Goal: Information Seeking & Learning: Understand process/instructions

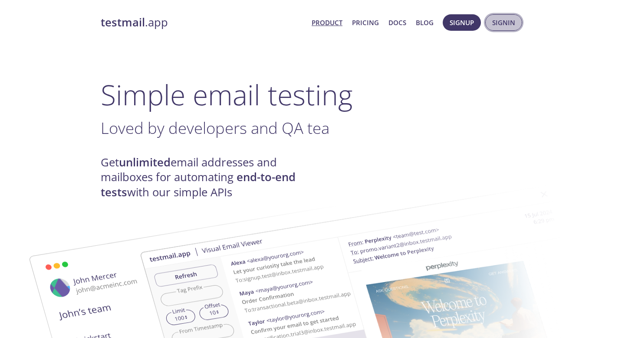
click at [502, 25] on span "Signin" at bounding box center [503, 22] width 23 height 11
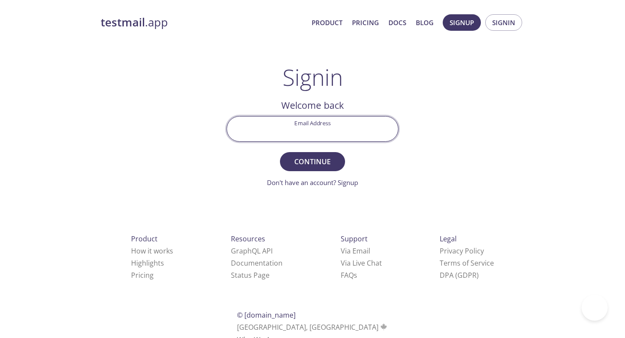
click at [318, 128] on input "Email Address" at bounding box center [312, 129] width 171 height 25
type input "l"
click at [280, 152] on button "Continue" at bounding box center [312, 161] width 65 height 19
click at [351, 135] on input "lim.vincy188" at bounding box center [312, 129] width 171 height 25
type input "lim.vincy188@1utar.my"
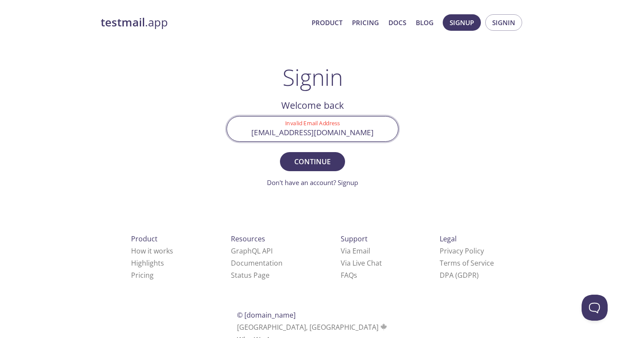
click at [280, 152] on button "Continue" at bounding box center [312, 161] width 65 height 19
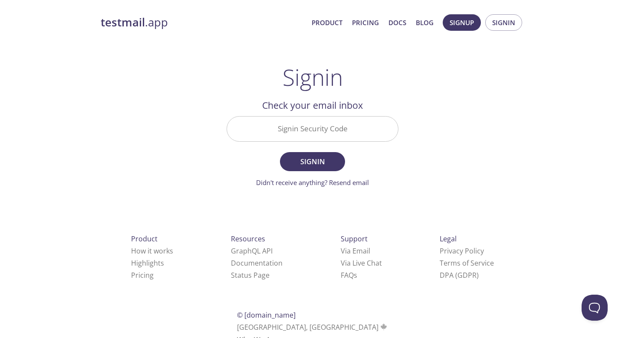
click at [314, 136] on input "Signin Security Code" at bounding box center [312, 129] width 171 height 25
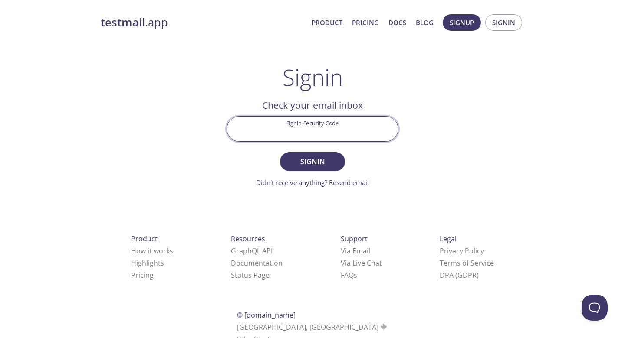
paste input "BGCRWGF"
type input "BGCRWGF"
click at [328, 168] on button "Signin" at bounding box center [312, 161] width 65 height 19
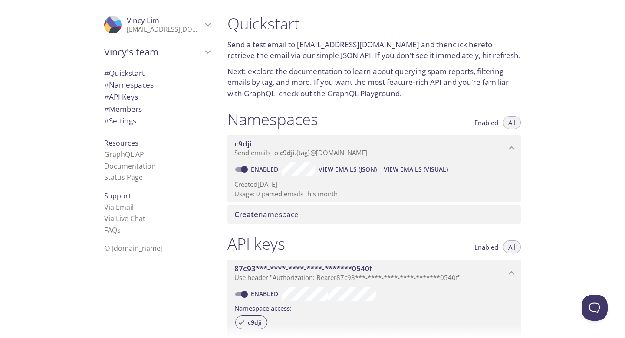
scroll to position [1, 0]
click at [397, 169] on span "View Emails (Visual)" at bounding box center [416, 169] width 64 height 10
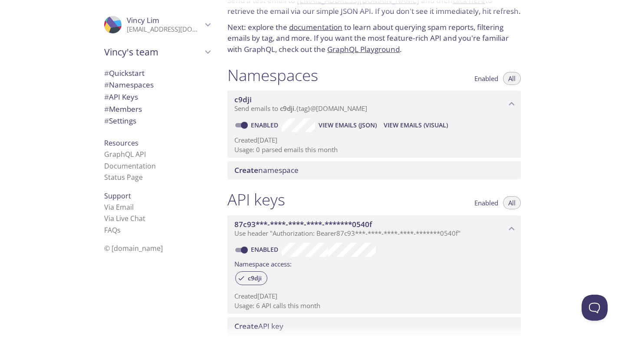
scroll to position [43, 0]
click at [269, 174] on span "Create namespace" at bounding box center [266, 172] width 64 height 10
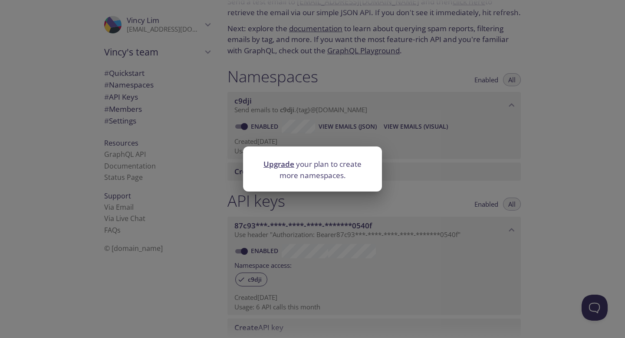
click at [294, 210] on div "Upgrade your plan to create more namespaces." at bounding box center [312, 169] width 625 height 338
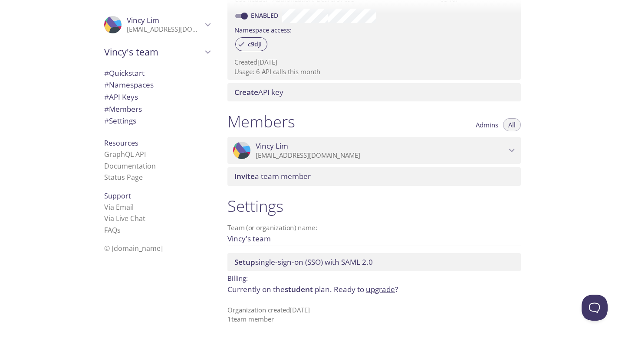
scroll to position [0, 0]
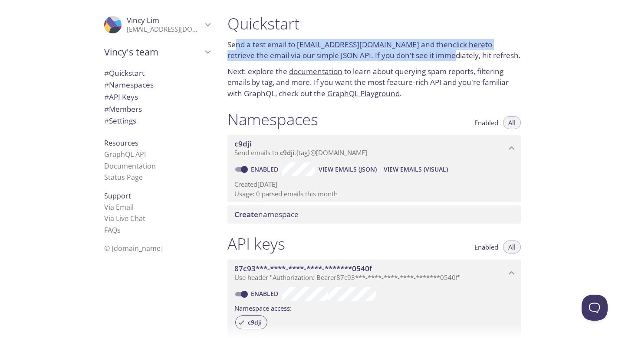
drag, startPoint x: 239, startPoint y: 45, endPoint x: 409, endPoint y: 58, distance: 170.2
click at [409, 58] on p "Send a test email to c9dji.test@inbox.testmail.app and then click here to retri…" at bounding box center [373, 50] width 293 height 22
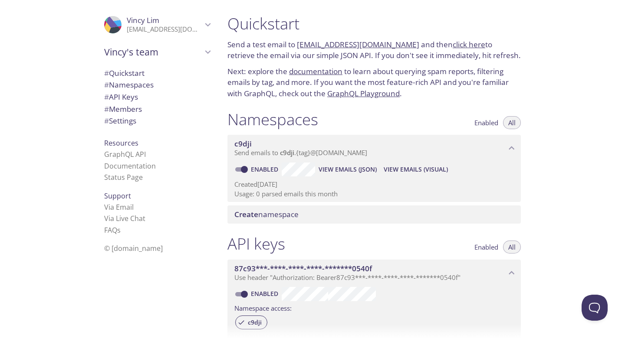
click at [410, 61] on div "Quickstart Send a test email to c9dji.test@inbox.testmail.app and then click he…" at bounding box center [373, 57] width 307 height 96
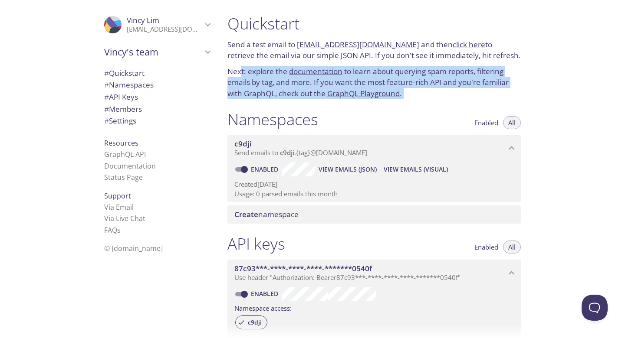
drag, startPoint x: 239, startPoint y: 73, endPoint x: 358, endPoint y: 109, distance: 124.2
click at [358, 109] on div "Quickstart Send a test email to c9dji.test@inbox.testmail.app and then click he…" at bounding box center [377, 169] width 314 height 338
click at [368, 121] on div "Namespaces Enabled All" at bounding box center [373, 121] width 293 height 22
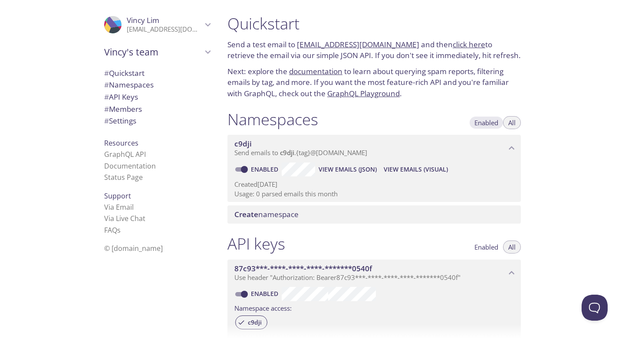
click at [492, 123] on span "Enabled" at bounding box center [486, 123] width 24 height 0
click at [515, 123] on span "All" at bounding box center [511, 123] width 7 height 0
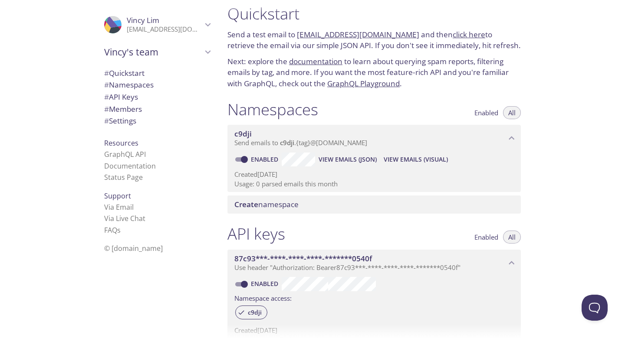
scroll to position [13, 0]
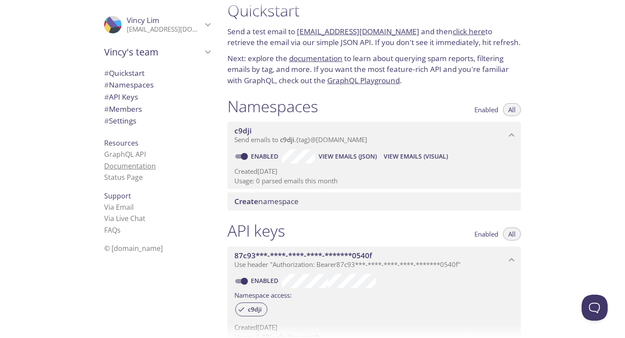
click at [121, 167] on link "Documentation" at bounding box center [130, 166] width 52 height 10
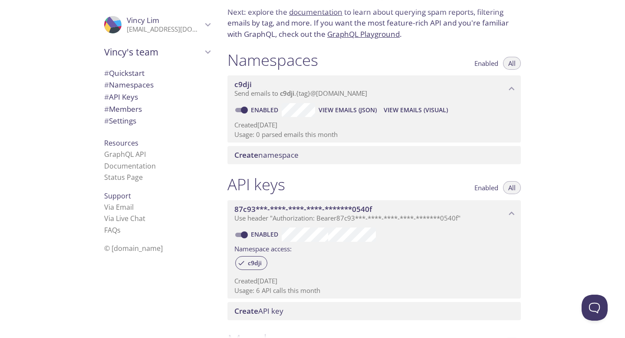
scroll to position [61, 0]
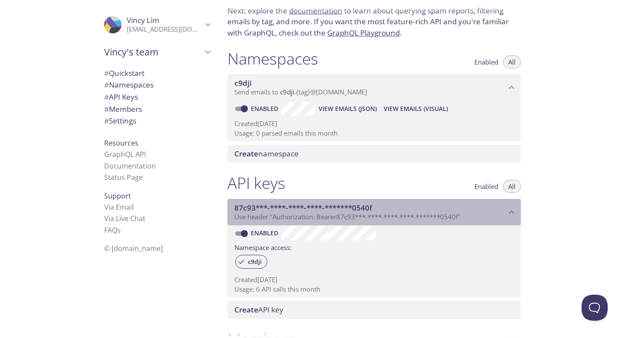
click at [338, 219] on span "Use header "Authorization: Bearer 87c93***-****-****-****-*******0540f "" at bounding box center [347, 217] width 226 height 9
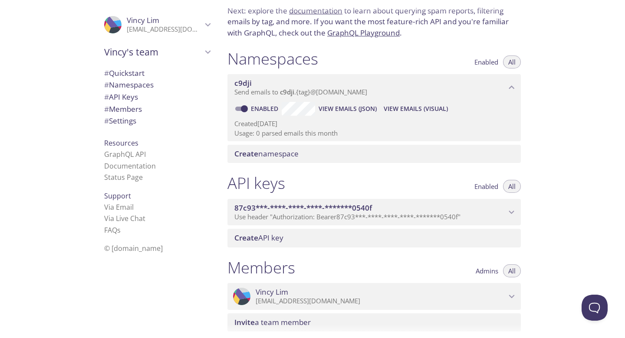
click at [338, 219] on span "Use header "Authorization: Bearer 87c93***-****-****-****-*******0540f "" at bounding box center [347, 217] width 226 height 9
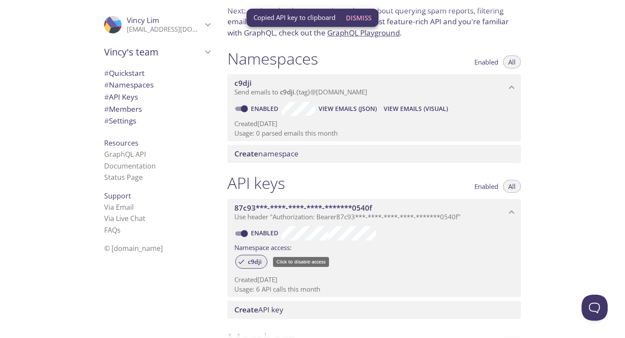
click at [255, 263] on span "c9dji" at bounding box center [255, 262] width 24 height 8
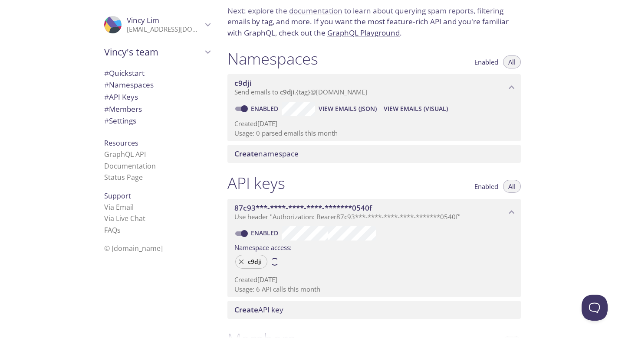
click at [255, 263] on span "c9dji" at bounding box center [255, 262] width 24 height 8
click at [249, 85] on span "c9dji" at bounding box center [242, 83] width 17 height 10
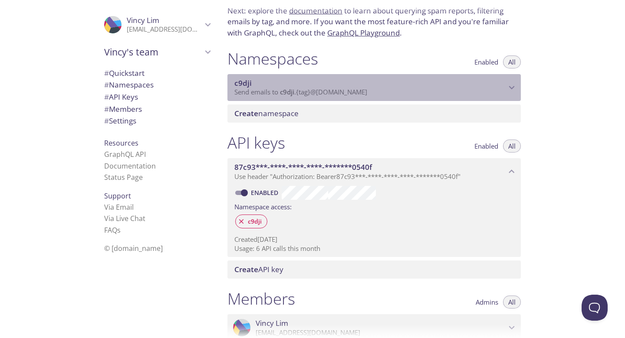
click at [249, 85] on span "c9dji" at bounding box center [242, 83] width 17 height 10
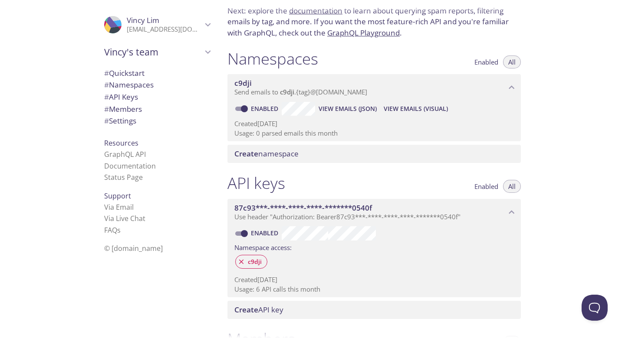
scroll to position [73, 0]
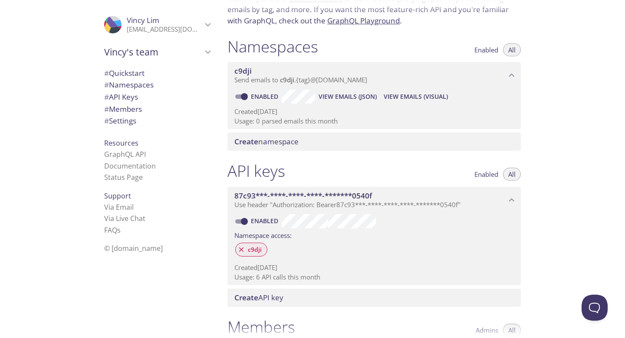
click at [240, 246] on icon at bounding box center [241, 250] width 8 height 8
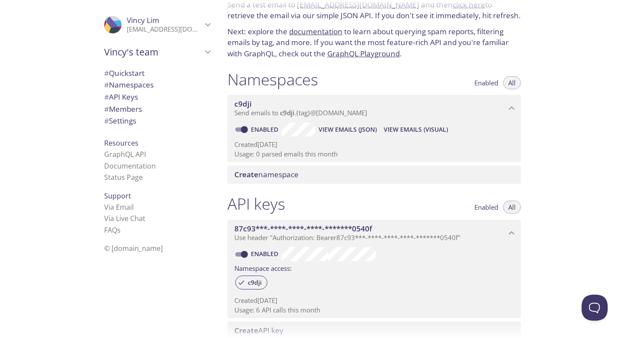
scroll to position [36, 0]
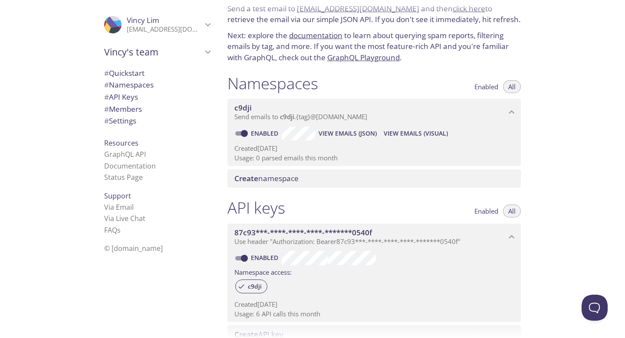
click at [125, 72] on span "# Quickstart" at bounding box center [124, 73] width 40 height 10
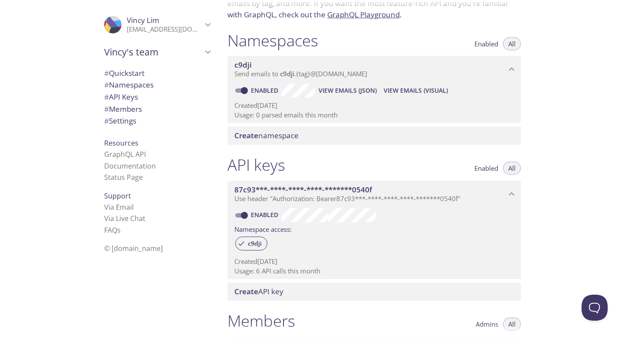
scroll to position [78, 0]
click at [338, 92] on span "View Emails (JSON)" at bounding box center [347, 91] width 58 height 10
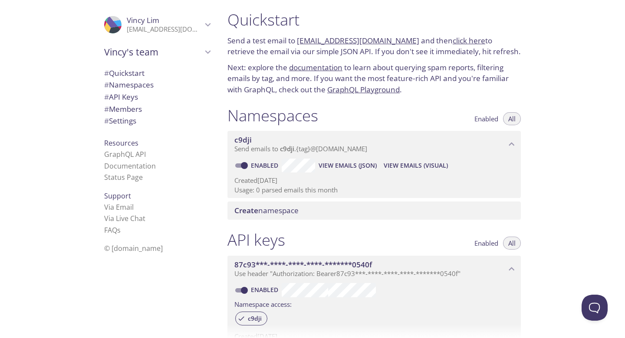
scroll to position [0, 0]
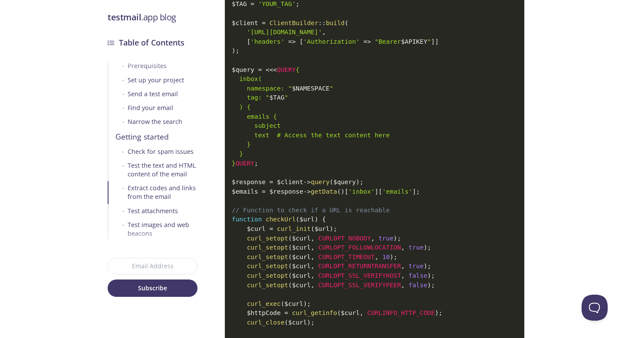
scroll to position [6809, 0]
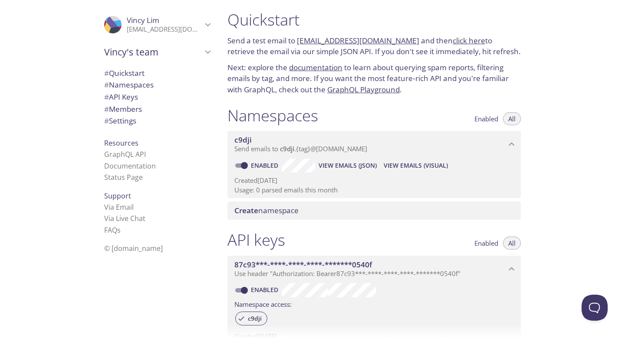
scroll to position [1, 0]
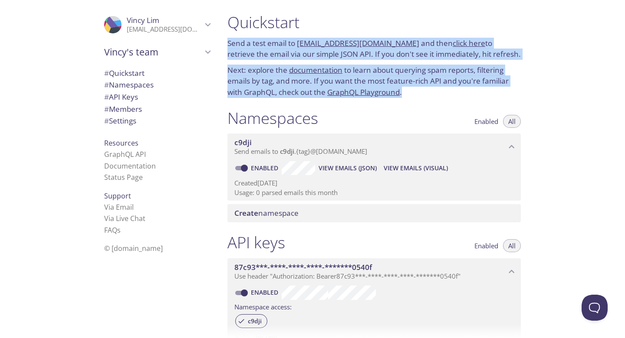
drag, startPoint x: 226, startPoint y: 40, endPoint x: 414, endPoint y: 96, distance: 195.6
click at [415, 96] on div "Quickstart Send a test email to c9dji.test@inbox.testmail.app and then click he…" at bounding box center [373, 55] width 307 height 96
copy div "Send a test email to c9dji.test@inbox.testmail.app and then click here to retri…"
click at [360, 92] on link "GraphQL Playground" at bounding box center [363, 92] width 72 height 10
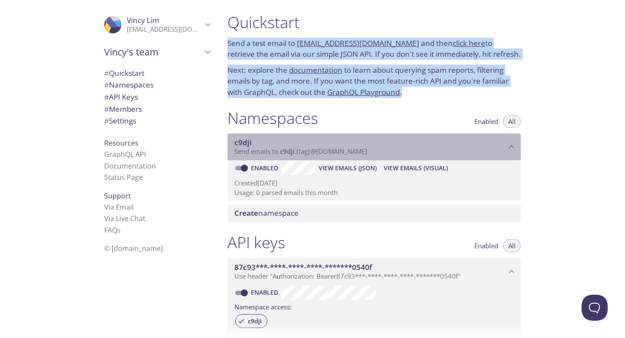
click at [367, 149] on span "Send emails to c9dji . {tag} @inbox.testmail.app" at bounding box center [300, 151] width 133 height 9
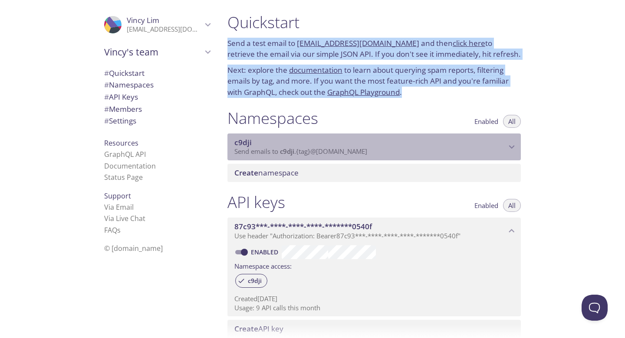
click at [367, 149] on span "Send emails to c9dji . {tag} @inbox.testmail.app" at bounding box center [300, 151] width 133 height 9
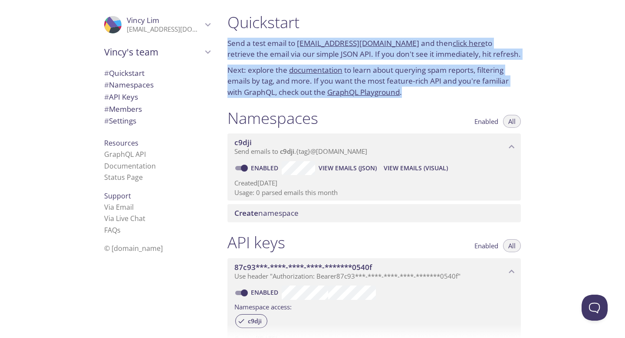
drag, startPoint x: 349, startPoint y: 192, endPoint x: 242, endPoint y: 151, distance: 114.1
click at [242, 152] on div "c9dji Send emails to c9dji . {tag} @inbox.testmail.app Enabled View Emails (JSO…" at bounding box center [373, 167] width 293 height 67
click at [330, 147] on span "c9dji" at bounding box center [370, 143] width 272 height 10
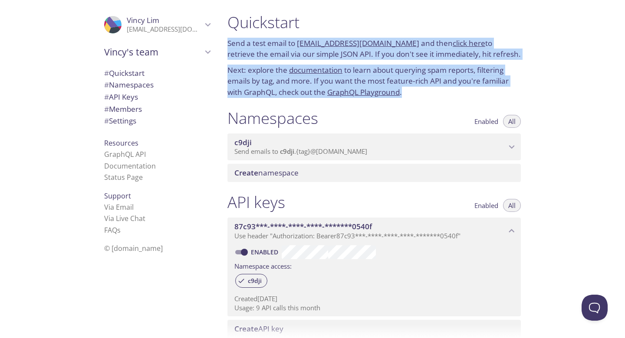
click at [330, 147] on span "c9dji" at bounding box center [370, 143] width 272 height 10
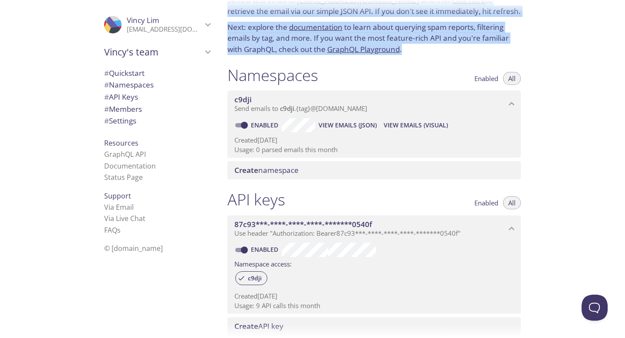
scroll to position [0, 0]
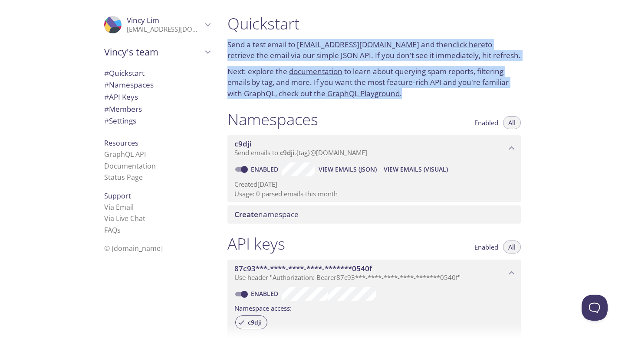
drag, startPoint x: 231, startPoint y: 120, endPoint x: 333, endPoint y: 130, distance: 102.5
click at [333, 130] on div "Namespaces Enabled All" at bounding box center [373, 121] width 293 height 22
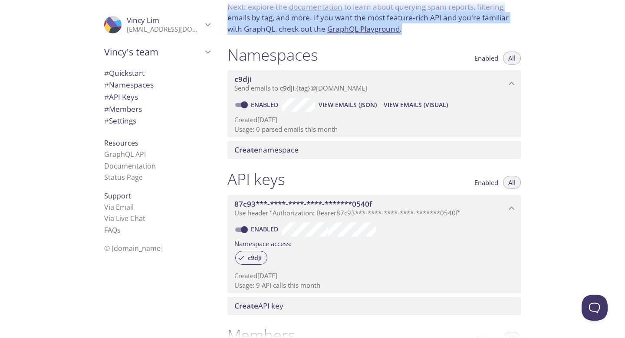
scroll to position [62, 0]
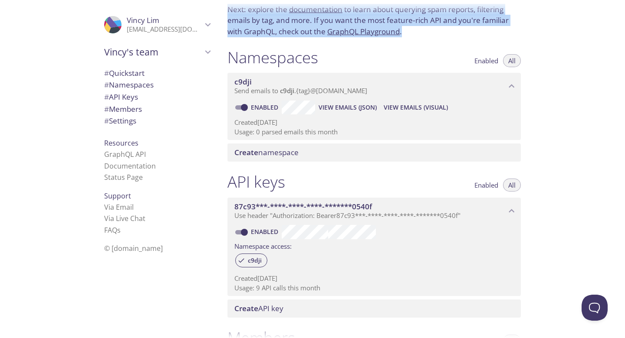
click at [373, 155] on span "Create namespace" at bounding box center [375, 153] width 283 height 10
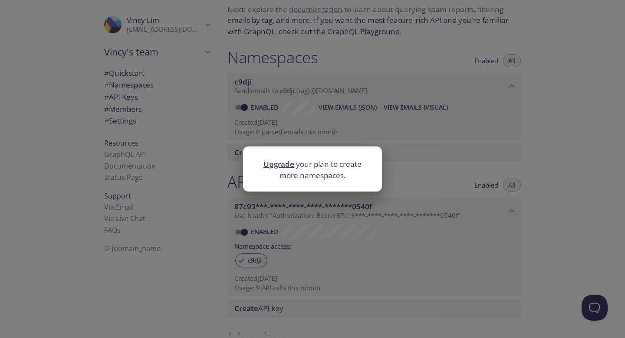
click at [388, 222] on div "Upgrade your plan to create more namespaces." at bounding box center [312, 169] width 625 height 338
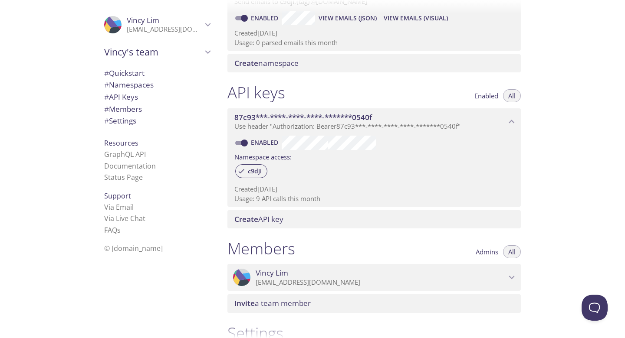
scroll to position [279, 0]
